Goal: Task Accomplishment & Management: Use online tool/utility

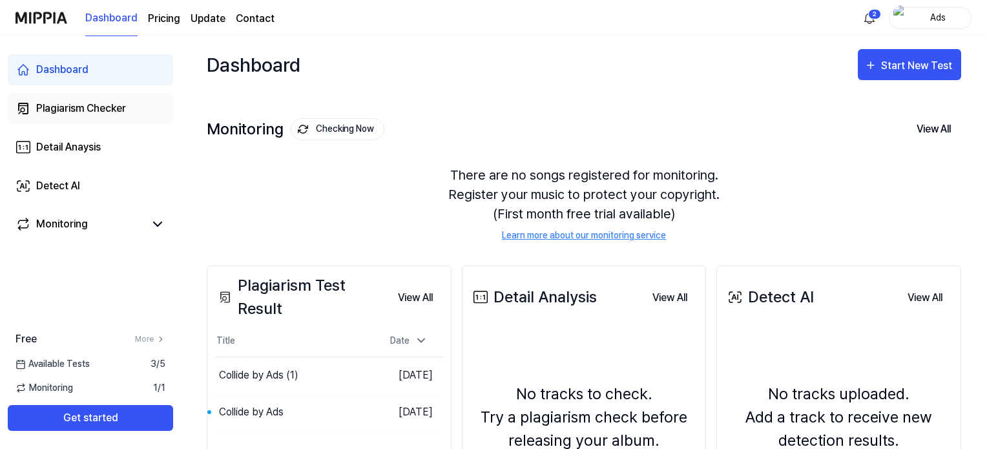
click at [106, 121] on link "Plagiarism Checker" at bounding box center [90, 108] width 165 height 31
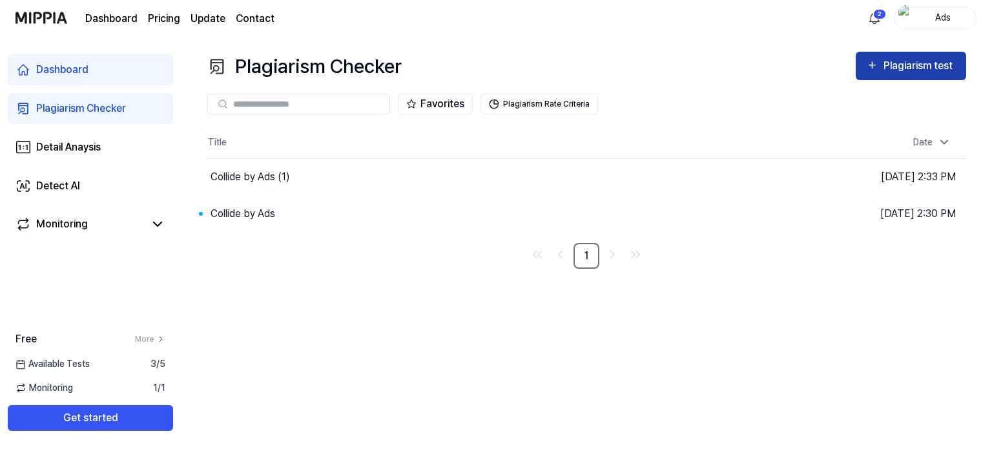
click at [933, 64] on div "Plagiarism test" at bounding box center [920, 65] width 72 height 17
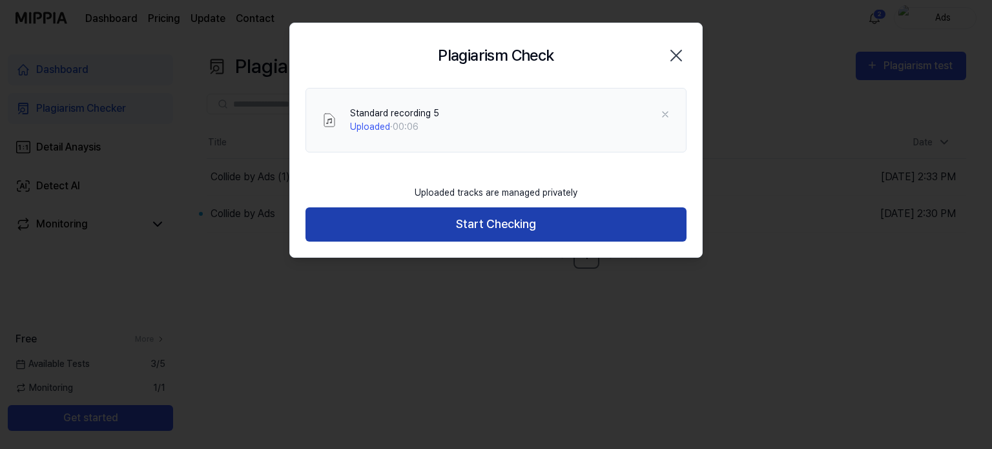
click at [557, 224] on button "Start Checking" at bounding box center [495, 224] width 381 height 34
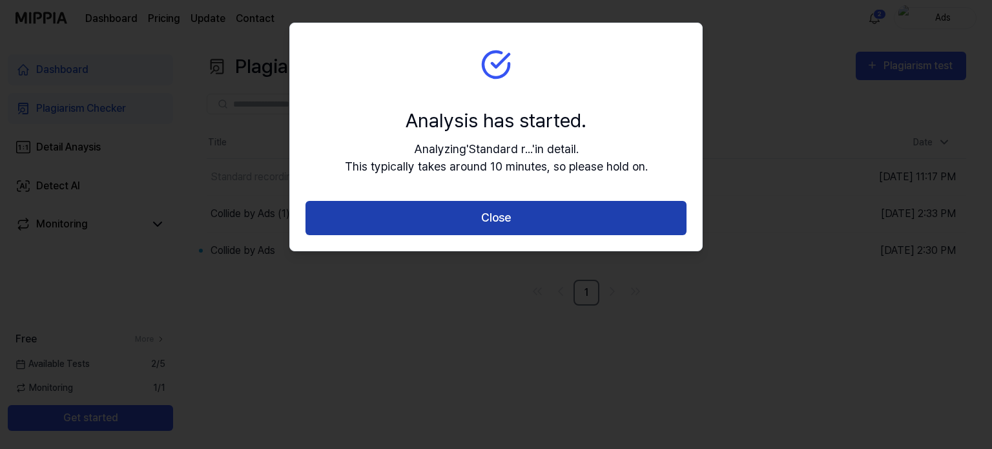
click at [495, 215] on button "Close" at bounding box center [495, 218] width 381 height 34
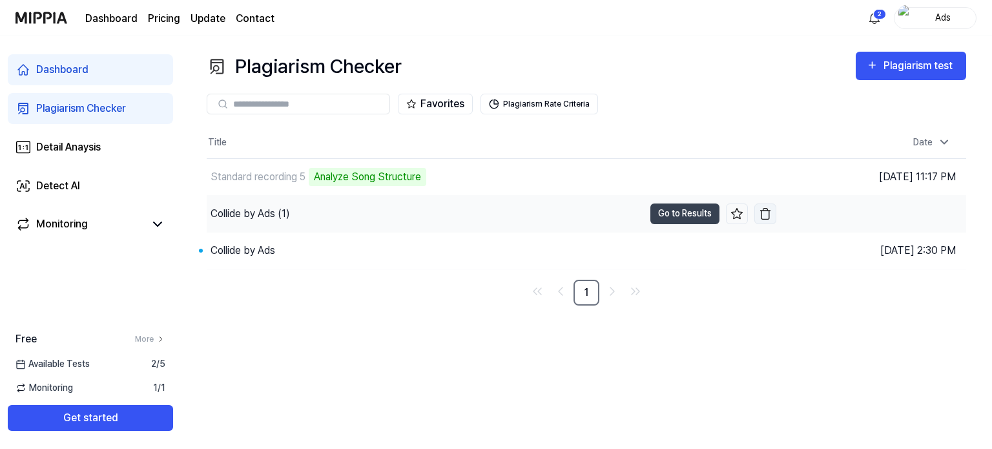
click at [761, 213] on img "button" at bounding box center [765, 213] width 13 height 13
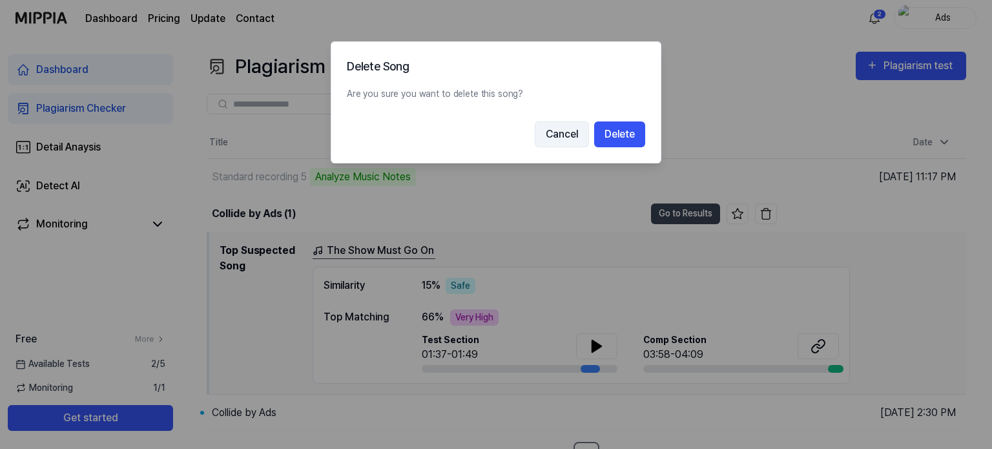
click at [568, 140] on button "Cancel" at bounding box center [562, 134] width 54 height 26
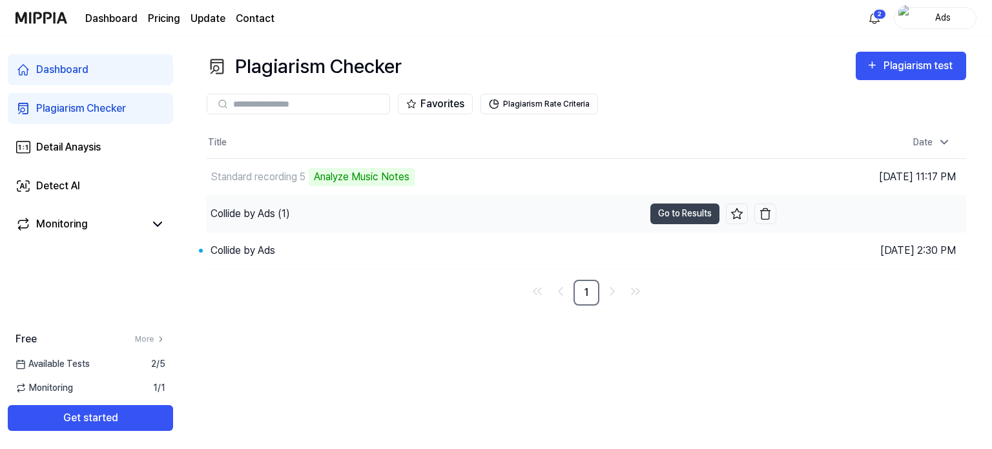
click at [550, 214] on div "Collide by Ads (1)" at bounding box center [425, 214] width 437 height 36
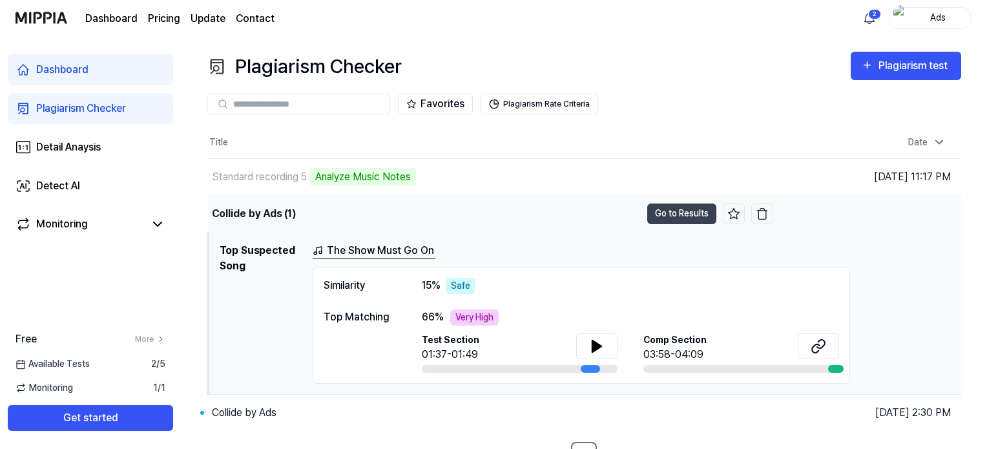
scroll to position [17, 0]
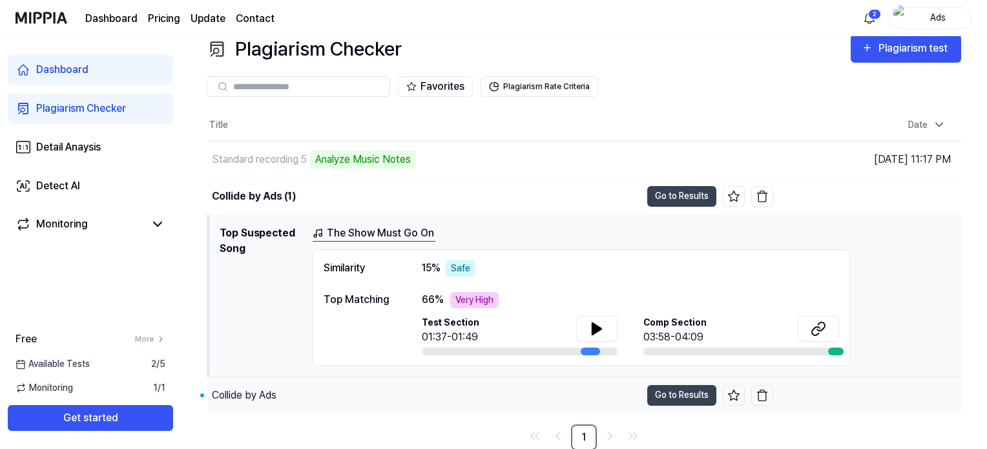
click at [579, 389] on div "Collide by Ads" at bounding box center [424, 395] width 433 height 36
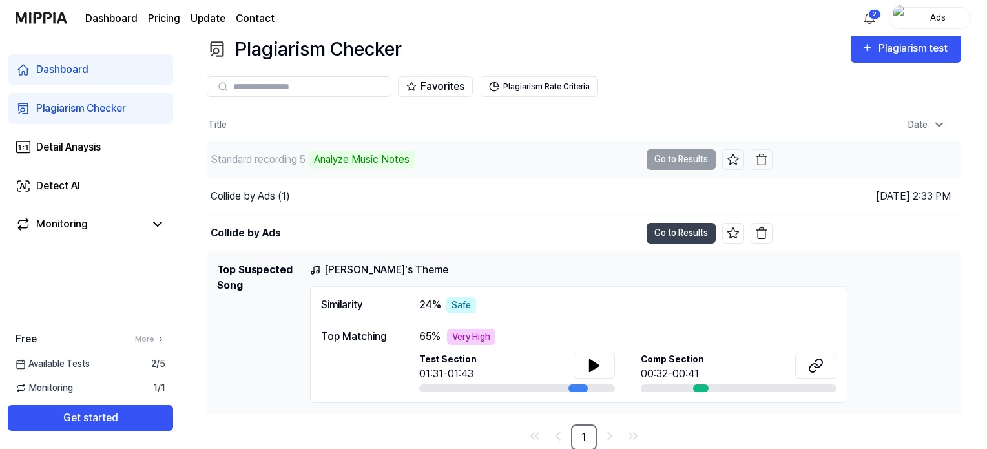
click at [662, 154] on td "Standard recording 5 Analyze Music Notes Go to Results" at bounding box center [490, 159] width 566 height 36
click at [612, 170] on div "Standard recording 5 Analyze Music Notes" at bounding box center [423, 159] width 433 height 36
click at [364, 271] on link "Sarah's Theme" at bounding box center [380, 270] width 140 height 16
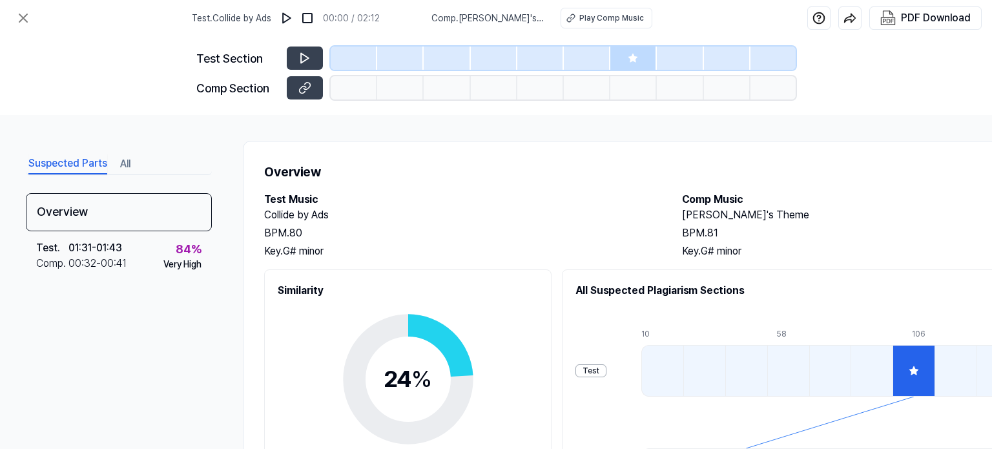
click at [130, 141] on div "Suspected Parts All Overview Test . 01:31 - 01:43 Comp . 00:32 - 00:41 84 % Ver…" at bounding box center [496, 282] width 992 height 334
click at [23, 13] on icon at bounding box center [24, 18] width 16 height 16
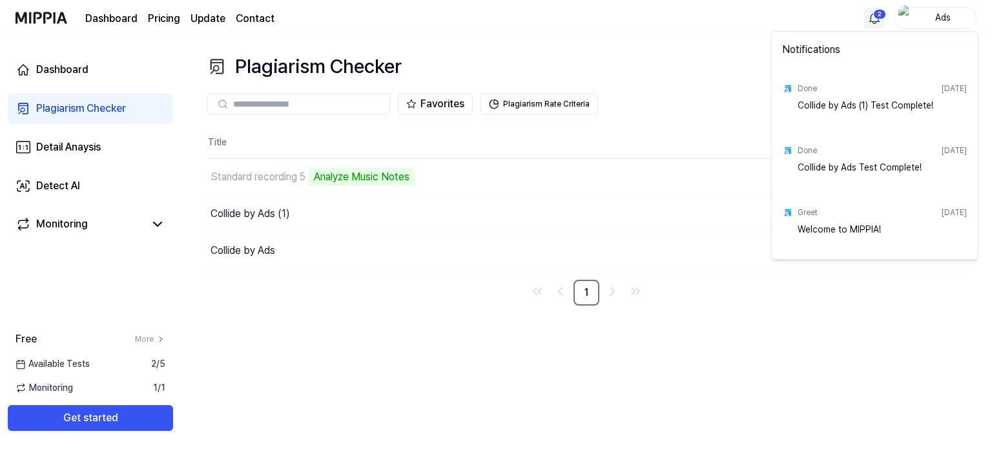
click at [877, 12] on html "Dashboard Pricing Update Contact 2 Ads Dashboard Plagiarism Checker Detail Anay…" at bounding box center [496, 224] width 992 height 449
click at [873, 374] on html "Dashboard Pricing Update Contact Ads Dashboard Plagiarism Checker Detail Anaysi…" at bounding box center [496, 224] width 992 height 449
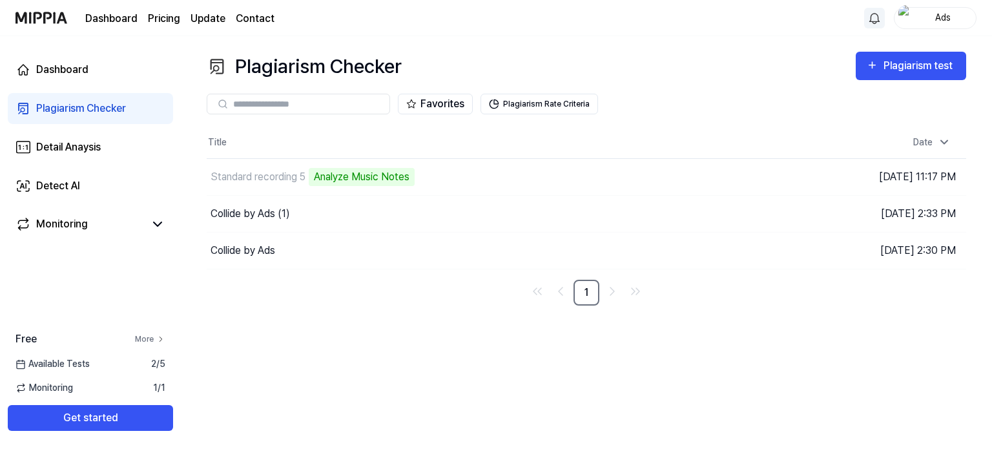
click at [157, 336] on icon at bounding box center [160, 339] width 9 height 9
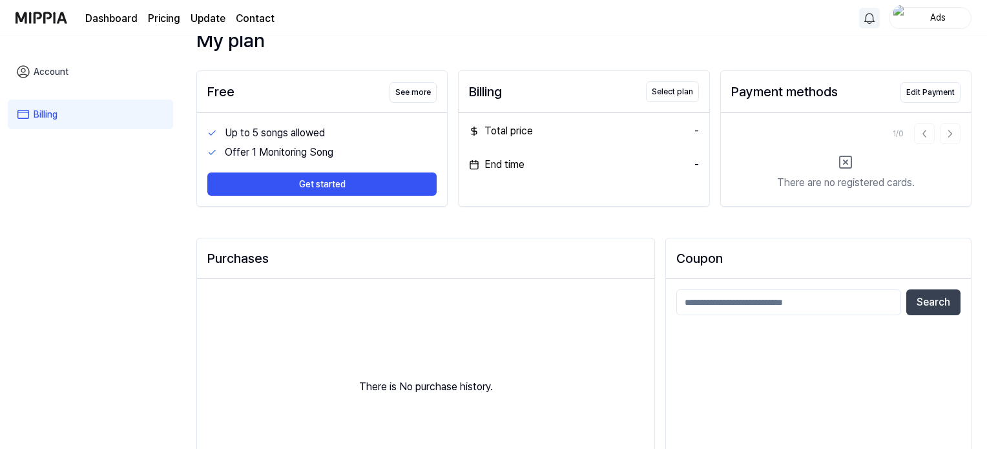
scroll to position [34, 0]
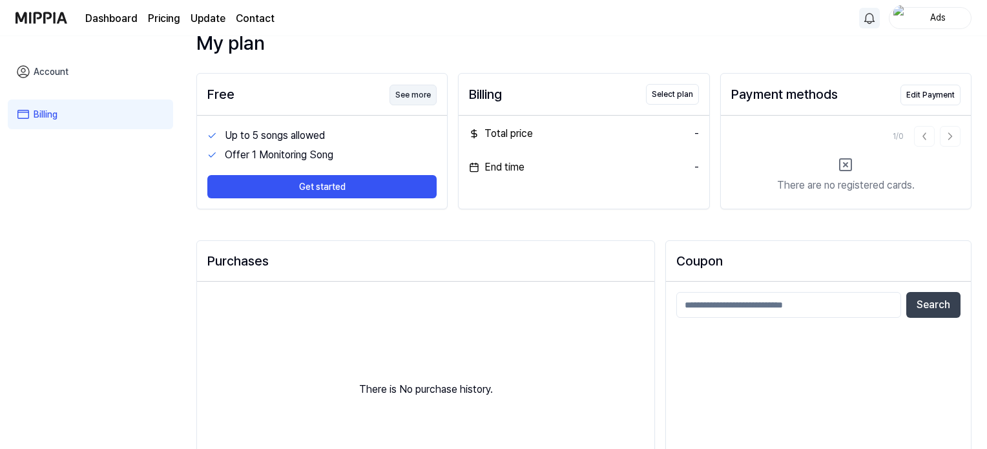
click at [413, 96] on button "See more" at bounding box center [412, 95] width 47 height 21
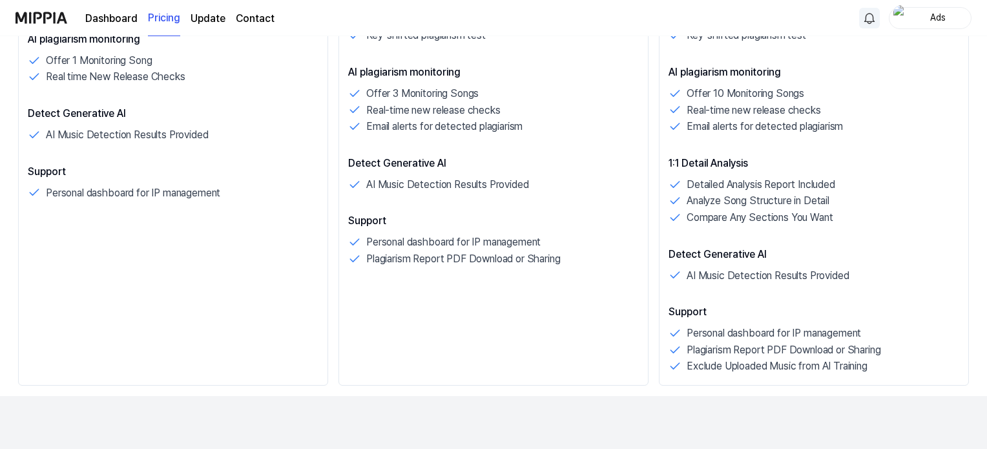
scroll to position [590, 0]
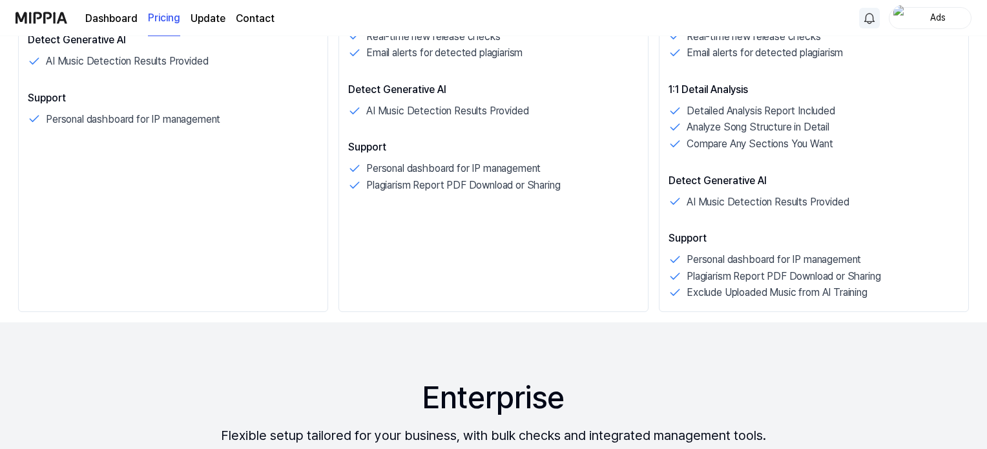
click at [106, 23] on link "Dashboard" at bounding box center [111, 19] width 52 height 16
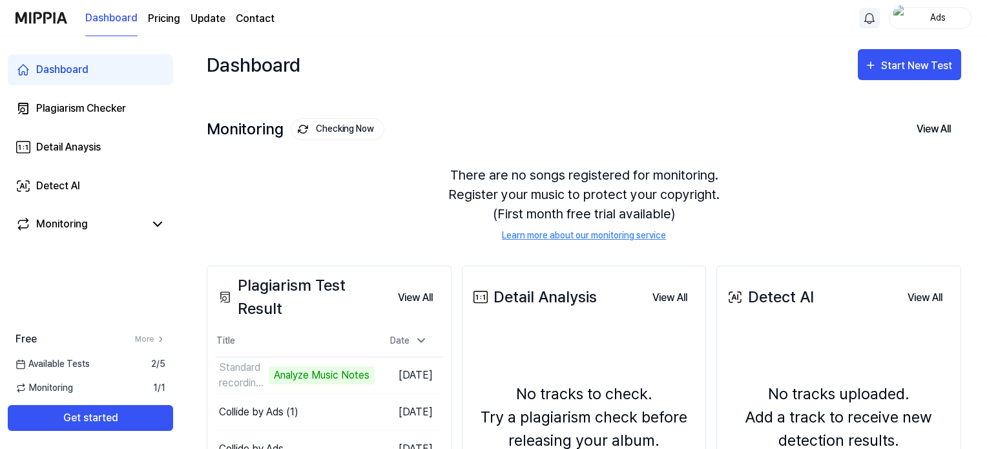
scroll to position [168, 0]
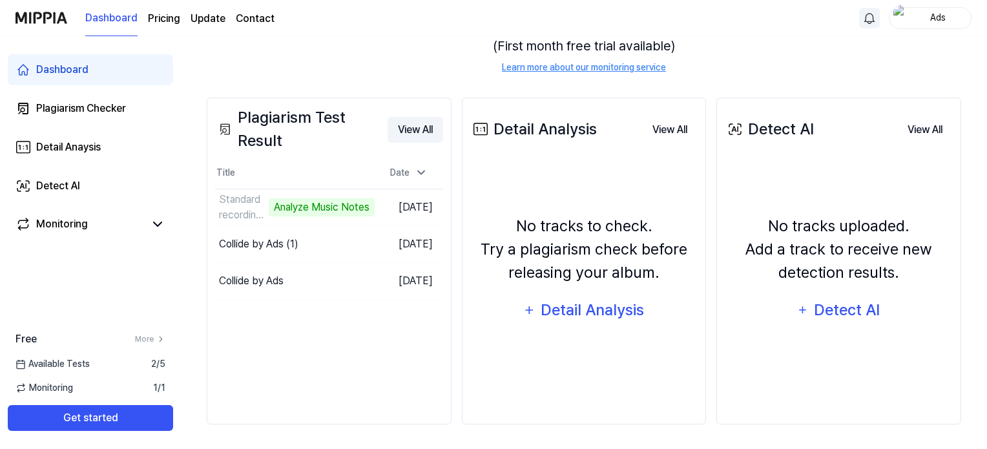
click at [431, 125] on button "View All" at bounding box center [416, 130] width 56 height 26
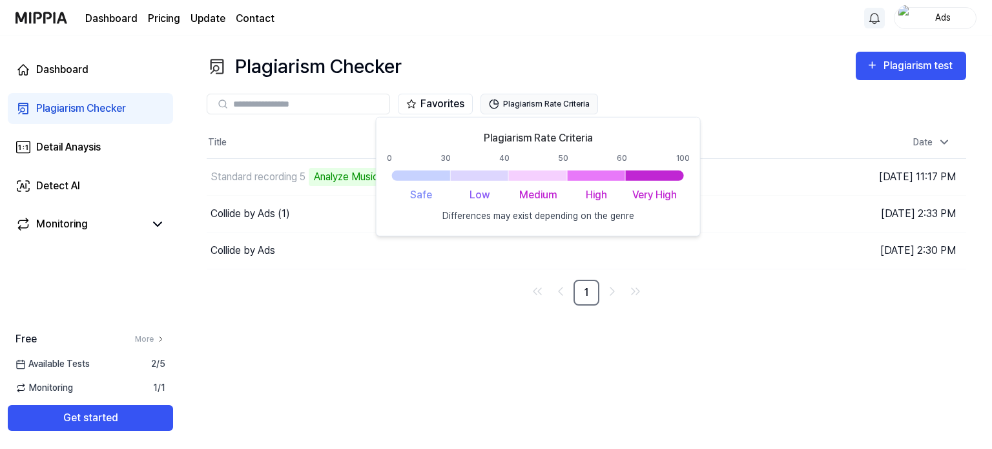
click at [548, 108] on button "Plagiarism Rate Criteria" at bounding box center [540, 104] width 118 height 21
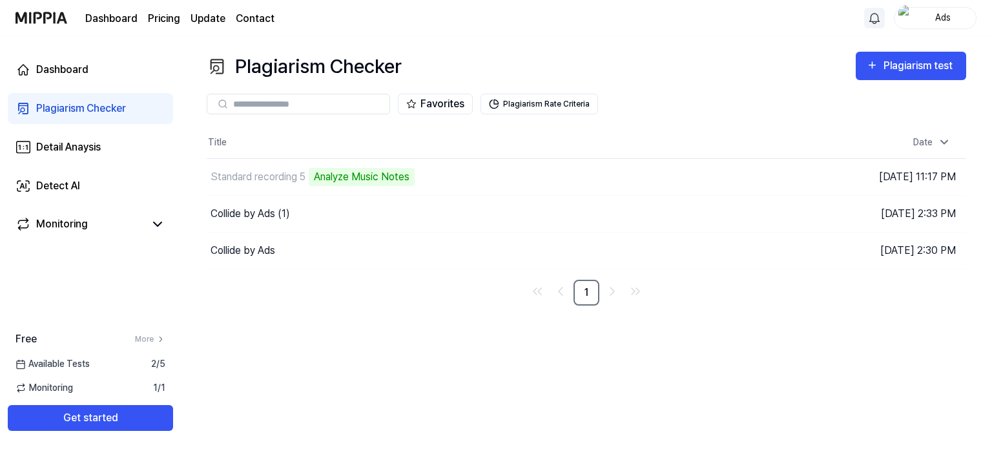
click at [109, 17] on link "Dashboard" at bounding box center [111, 19] width 52 height 16
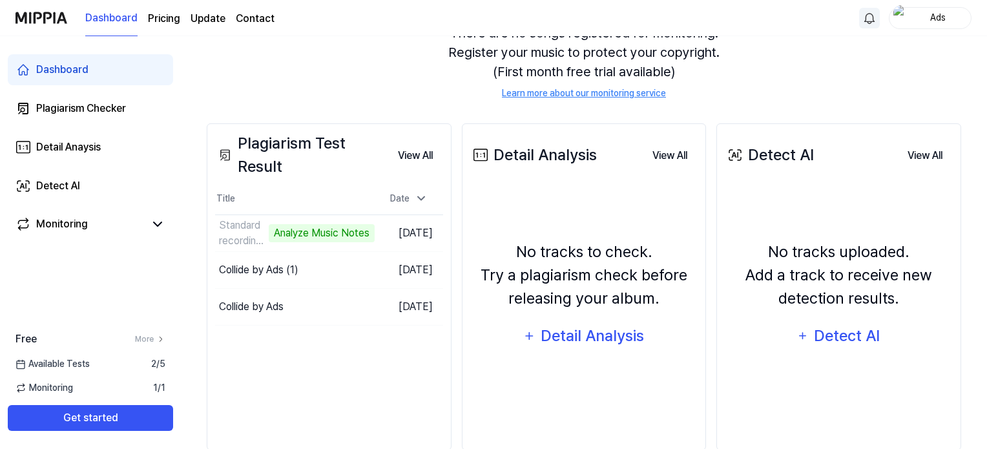
scroll to position [165, 0]
